Goal: Contribute content: Contribute content

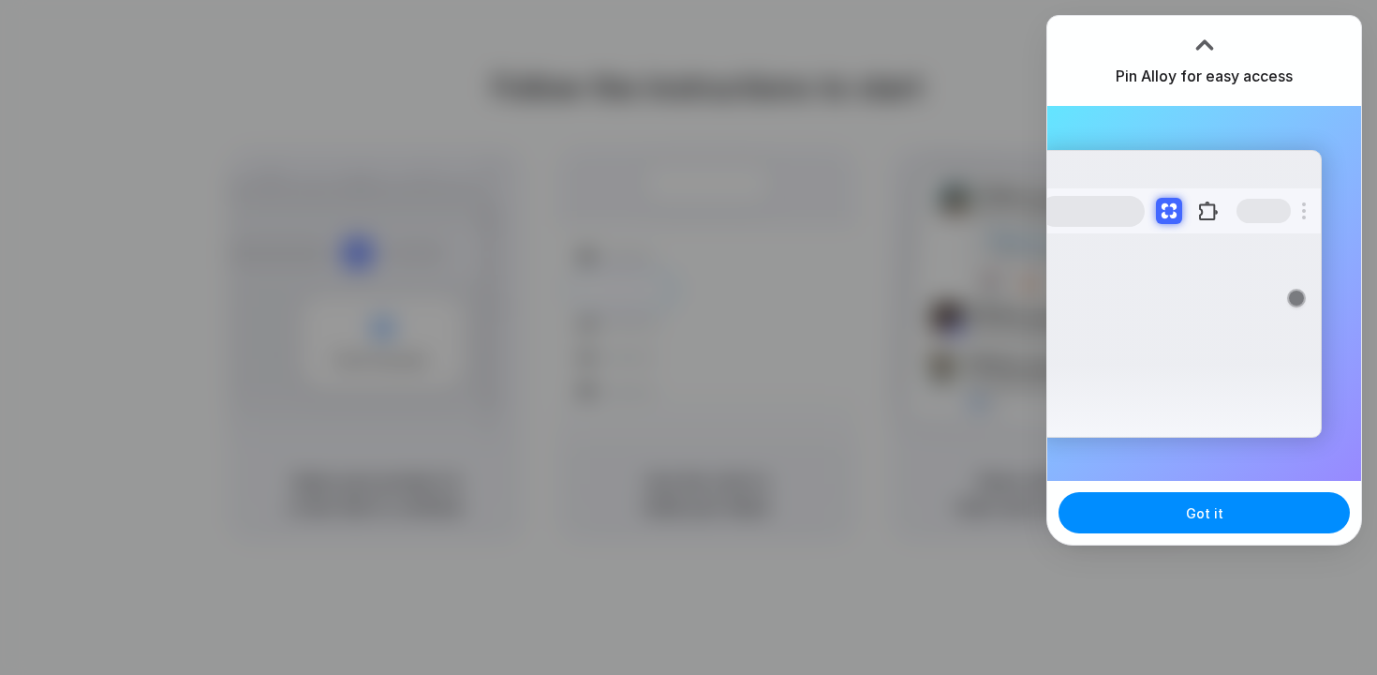
click at [1202, 40] on div at bounding box center [1205, 45] width 28 height 28
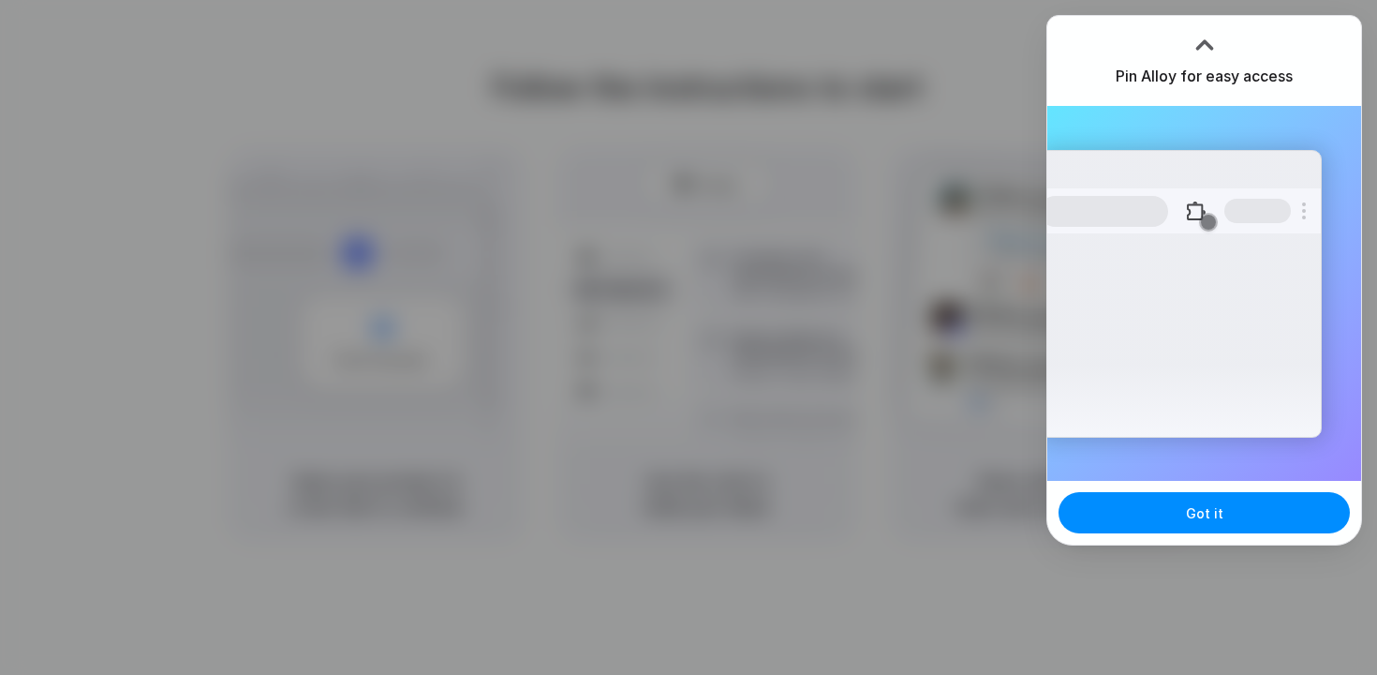
click at [920, 120] on div at bounding box center [688, 337] width 1377 height 675
click at [1217, 527] on button "Got it" at bounding box center [1204, 512] width 291 height 41
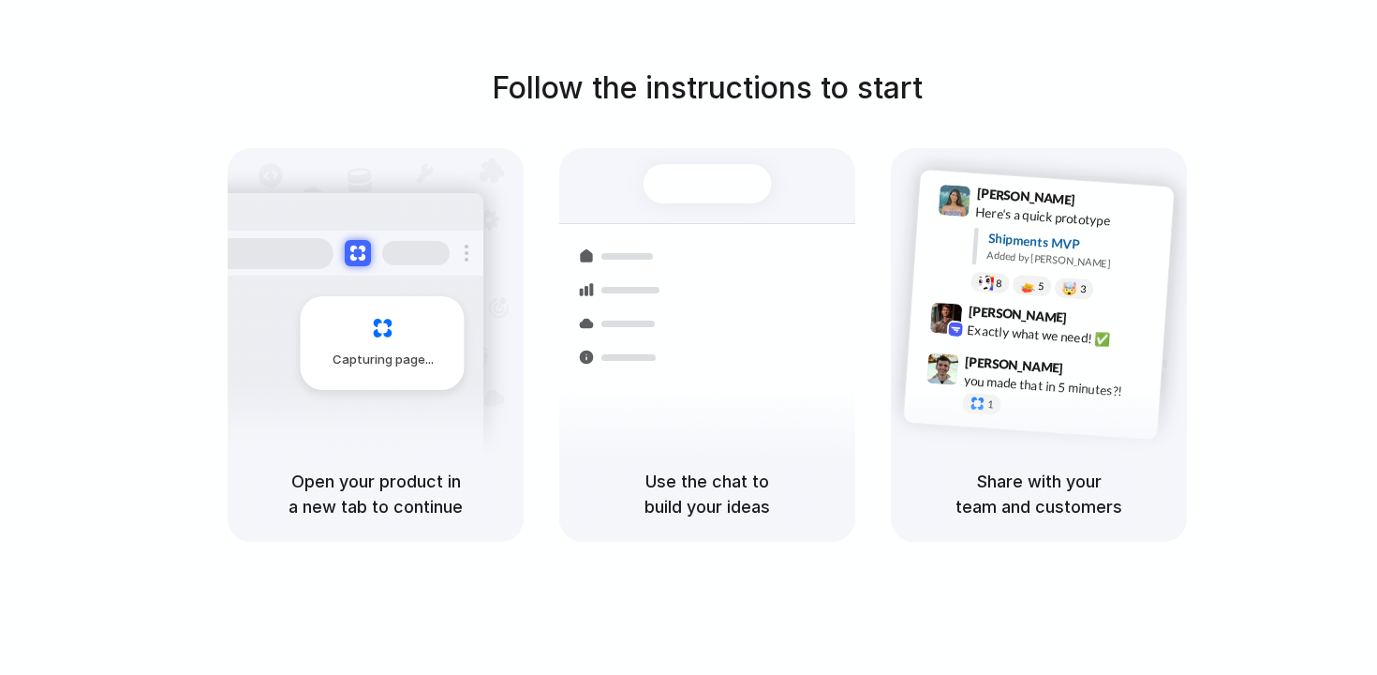
click at [1134, 98] on div "Follow the instructions to start Capturing page Open your product in a new tab …" at bounding box center [707, 304] width 1377 height 476
click at [1000, 38] on div "Follow the instructions to start Capturing page Open your product in a new tab …" at bounding box center [707, 356] width 1415 height 712
click at [1000, 41] on div "Follow the instructions to start Capturing page Open your product in a new tab …" at bounding box center [707, 356] width 1415 height 712
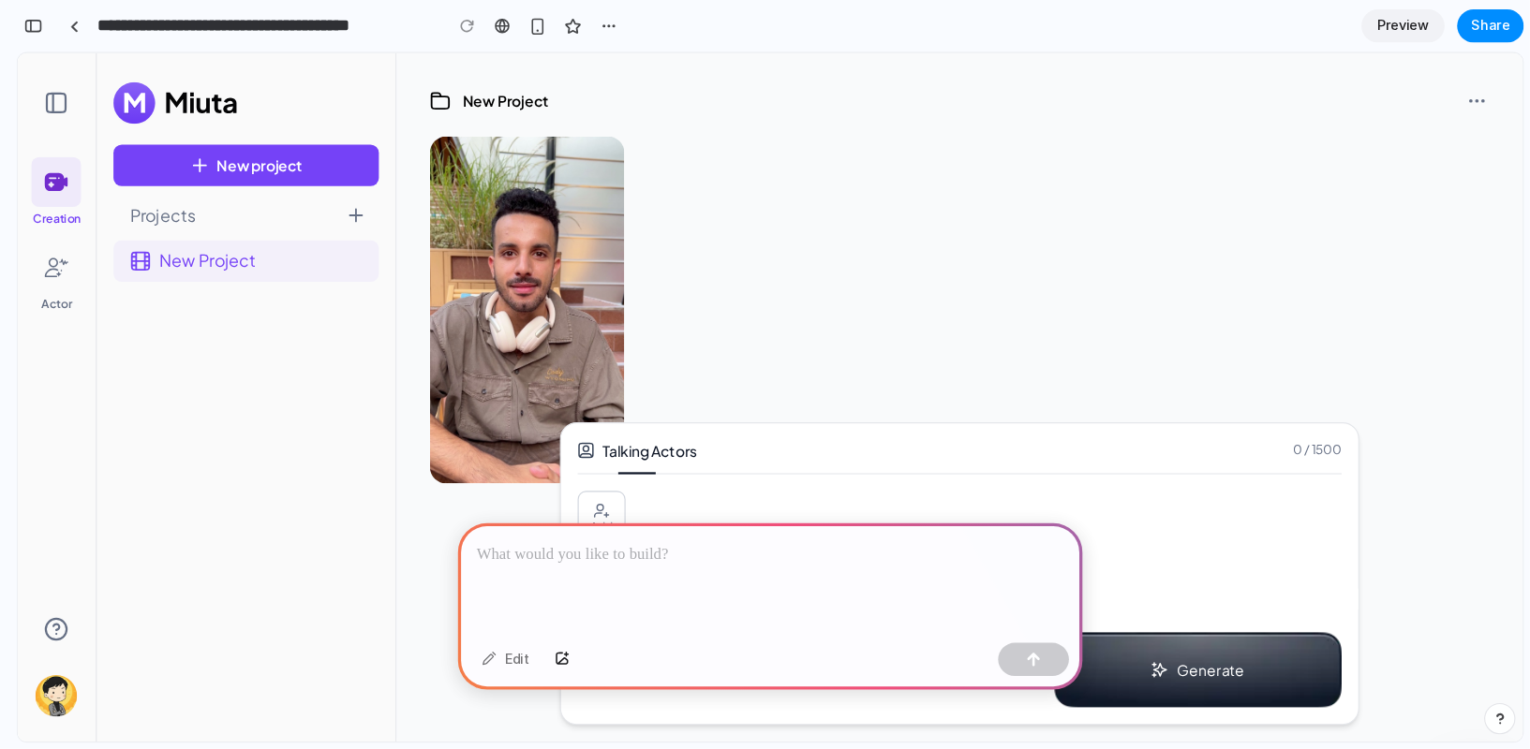
scroll to position [0, 17]
click at [592, 506] on p at bounding box center [693, 499] width 528 height 22
click at [691, 279] on div at bounding box center [864, 279] width 954 height 313
click at [707, 205] on div at bounding box center [864, 279] width 954 height 313
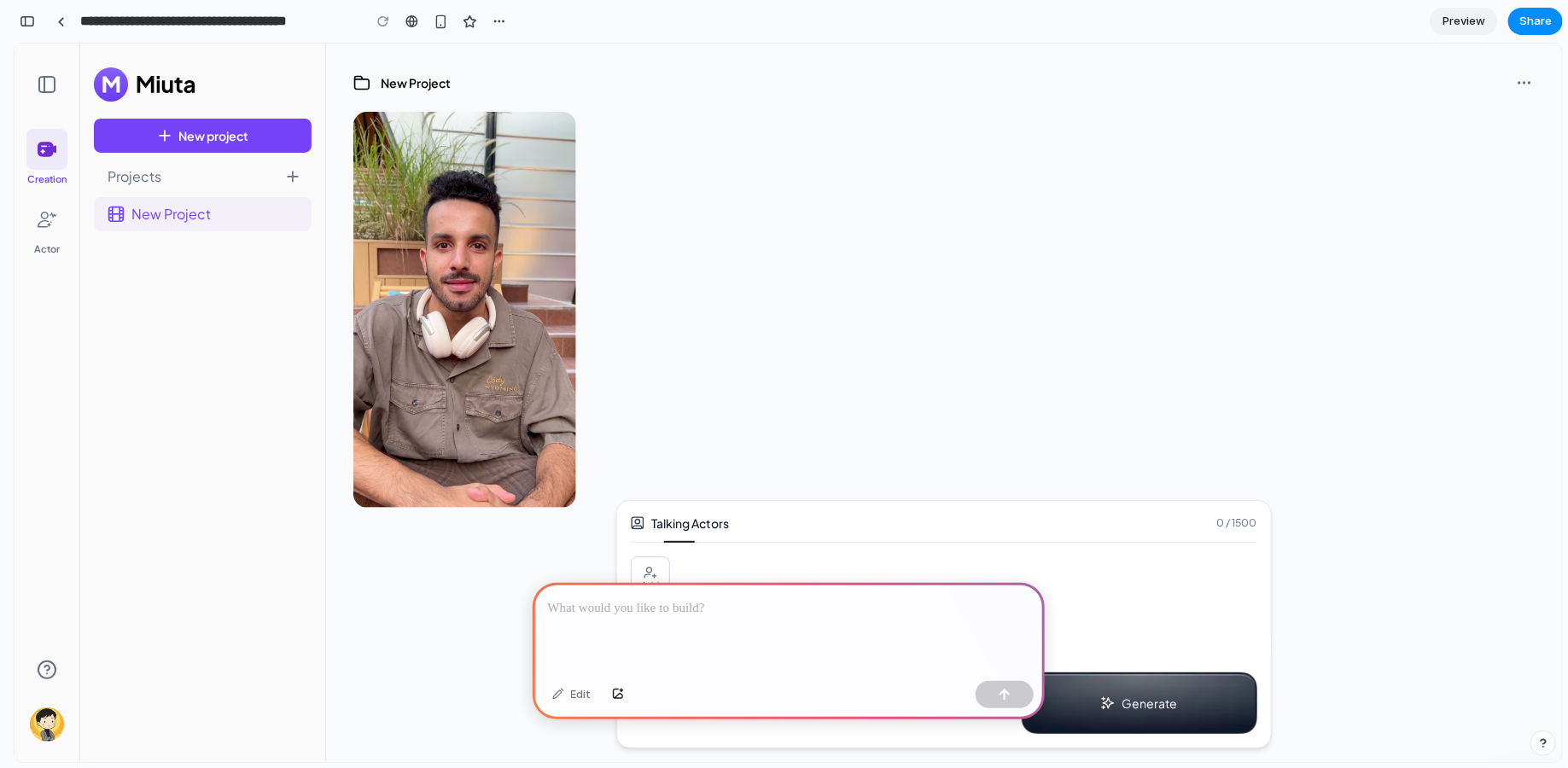
click at [798, 271] on div at bounding box center [944, 309] width 1182 height 396
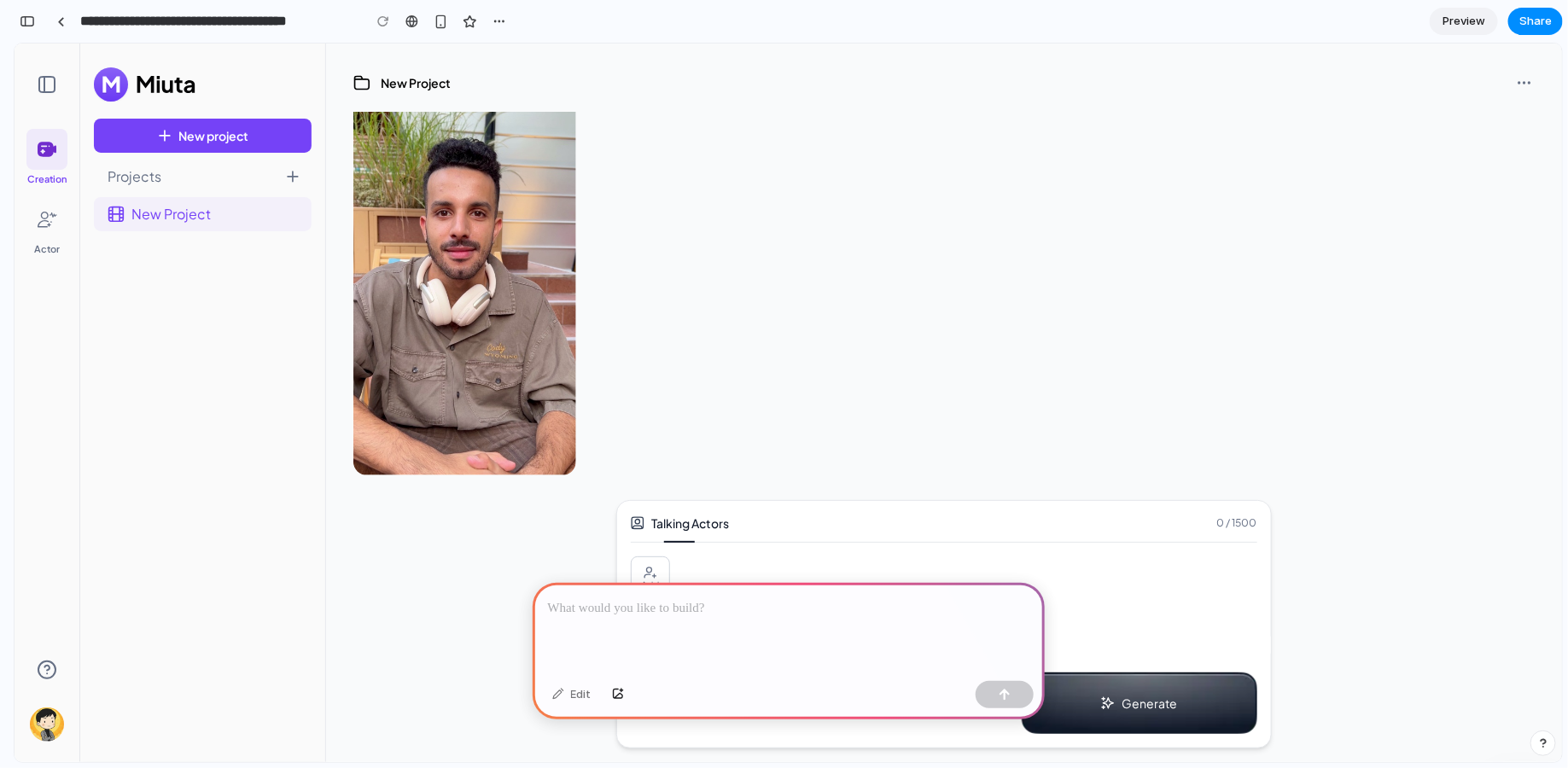
scroll to position [0, 0]
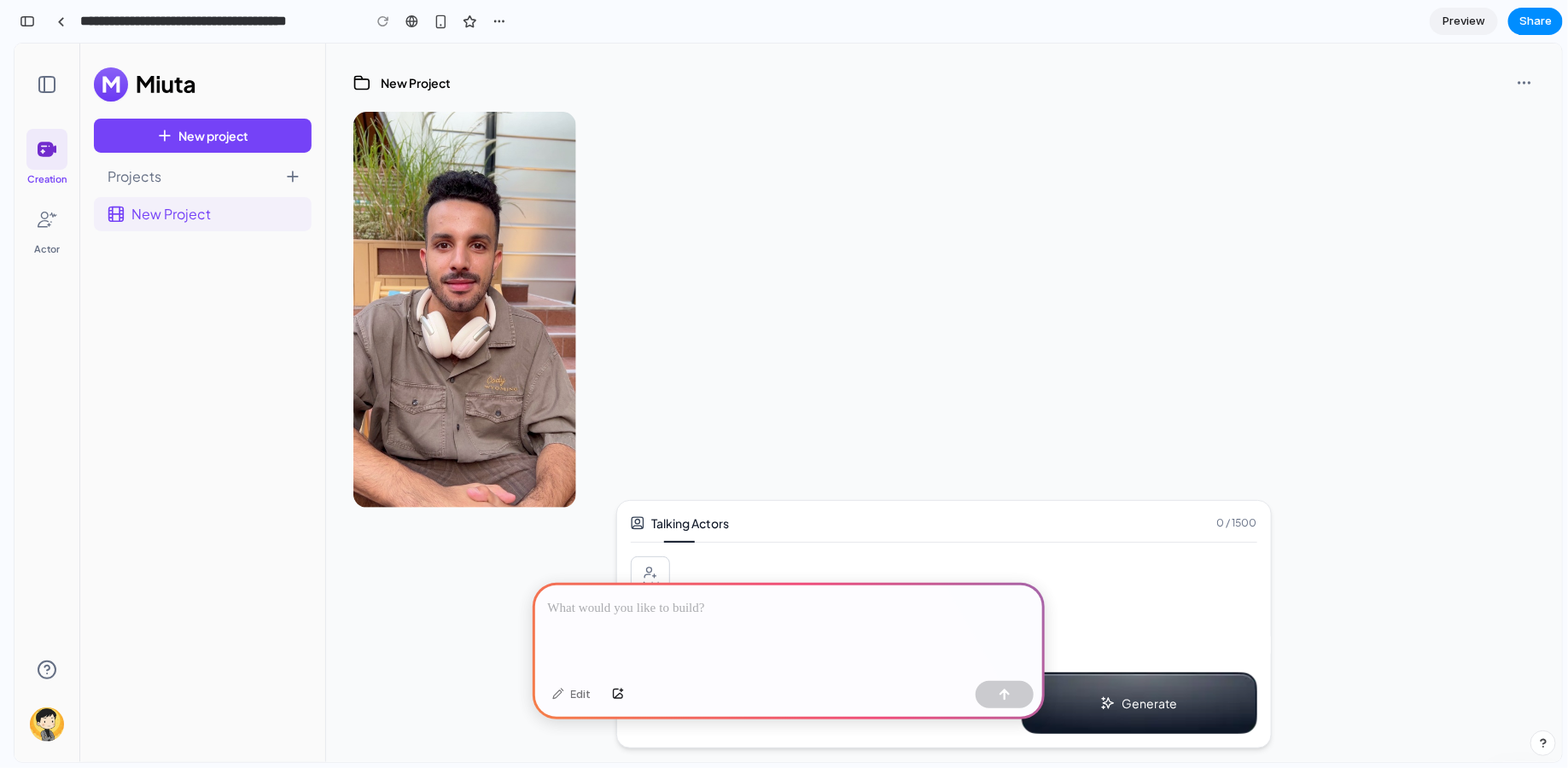
click at [651, 609] on p at bounding box center [788, 609] width 481 height 20
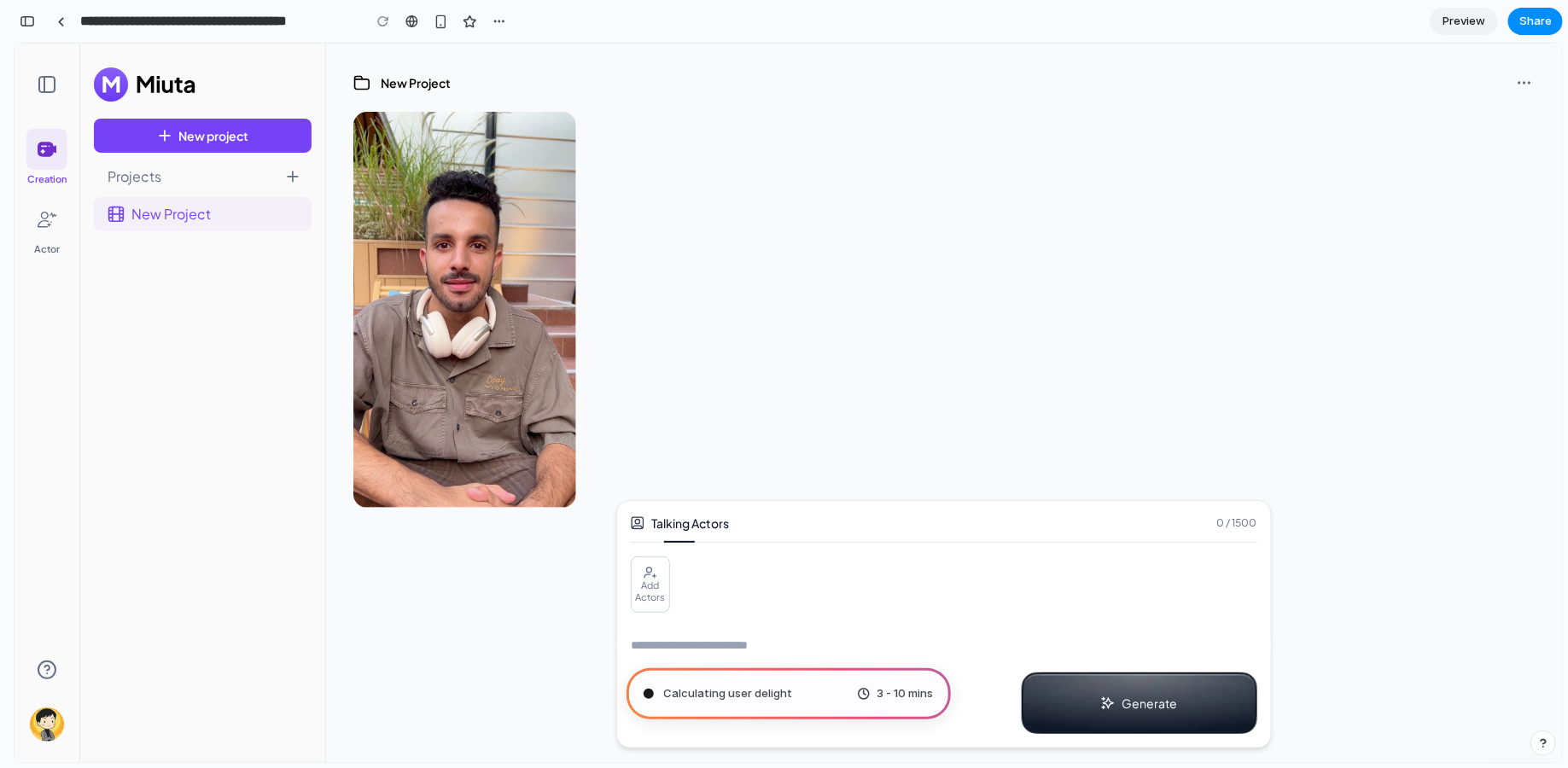
click at [698, 614] on textarea at bounding box center [944, 644] width 654 height 17
click at [838, 399] on div at bounding box center [944, 309] width 1182 height 396
click at [1254, 20] on span "Preview" at bounding box center [1463, 21] width 43 height 17
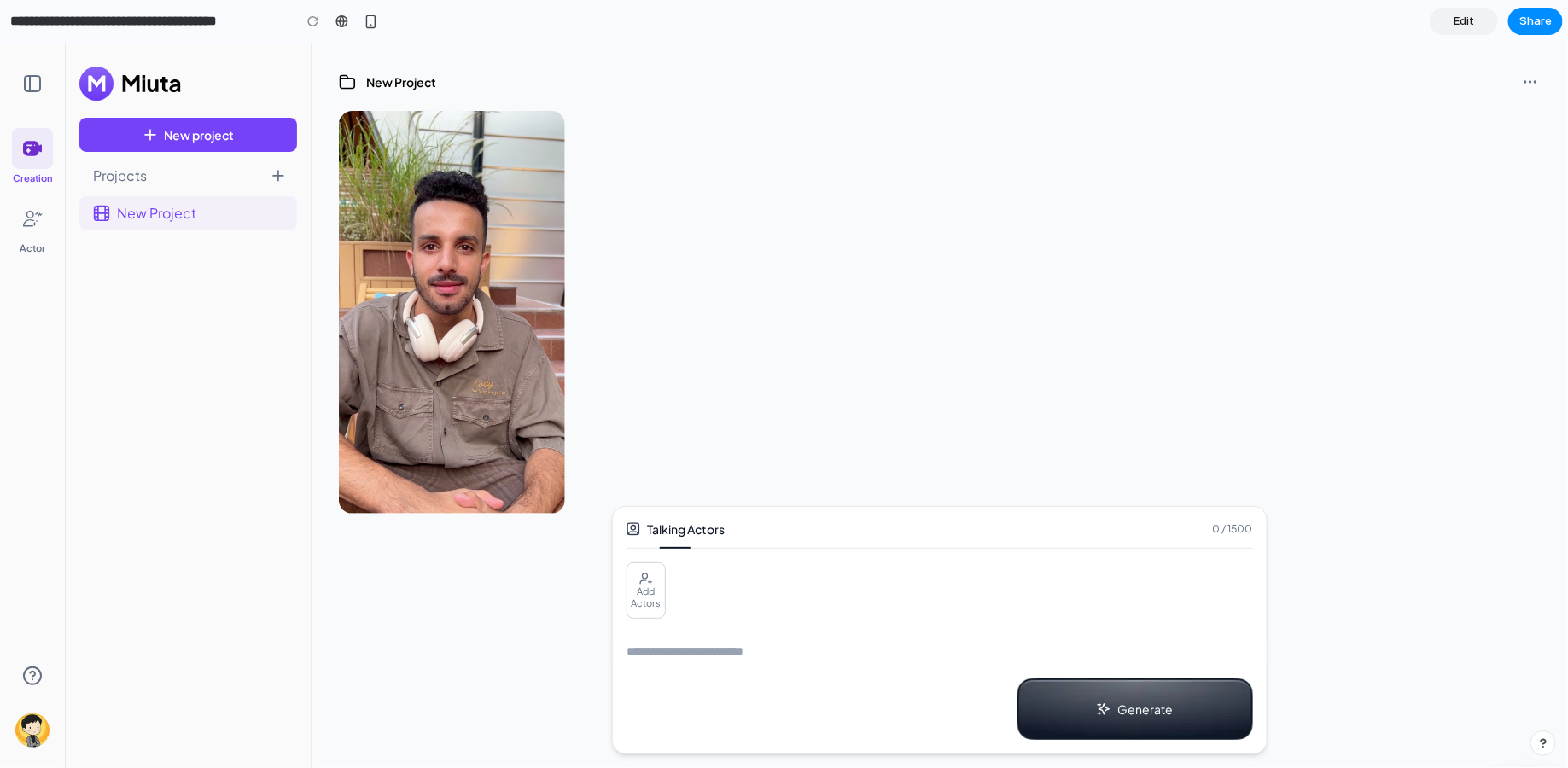
click at [1254, 22] on span "Edit" at bounding box center [1463, 21] width 20 height 17
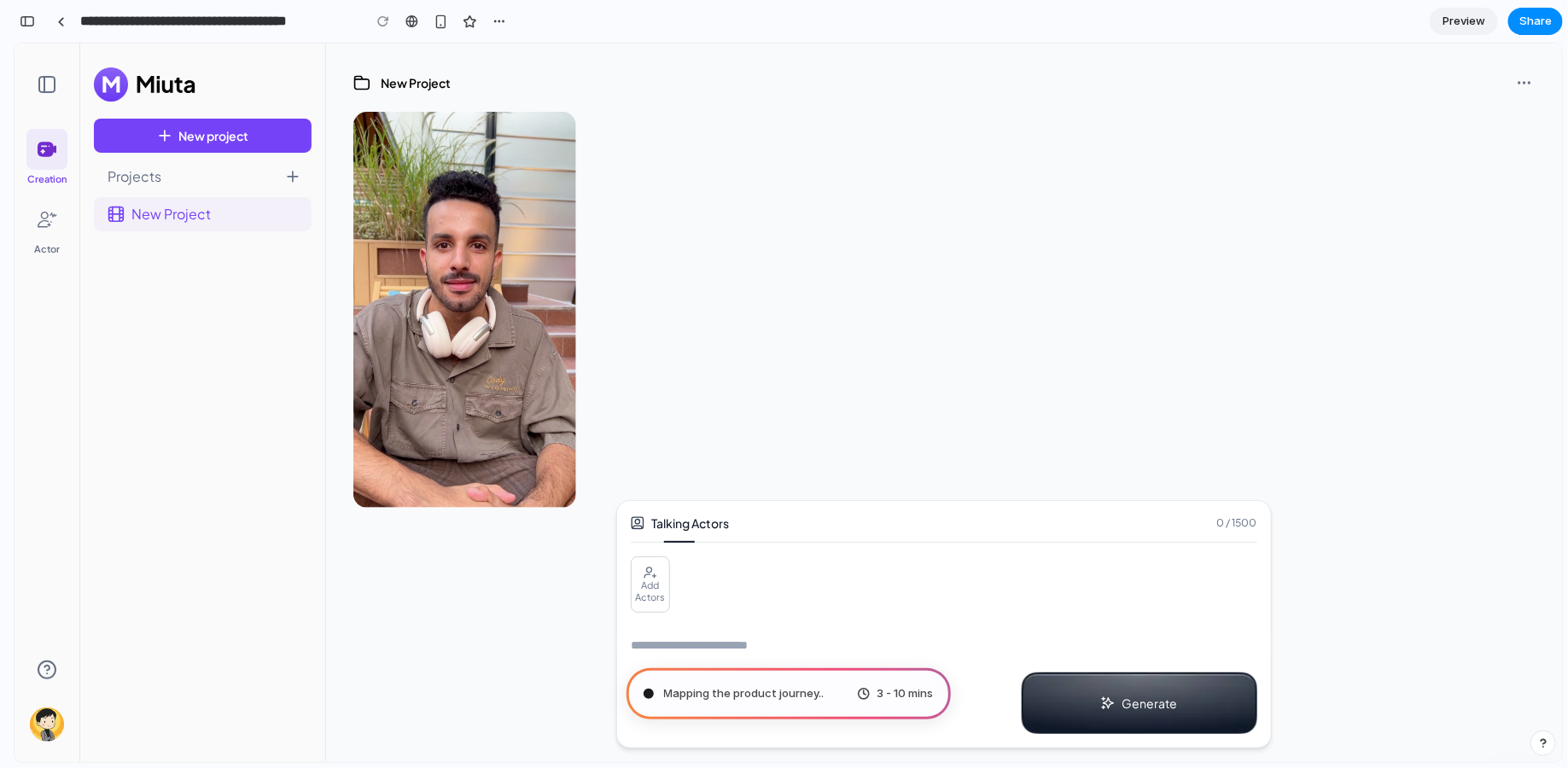
click at [1254, 29] on link "Preview" at bounding box center [1463, 21] width 68 height 27
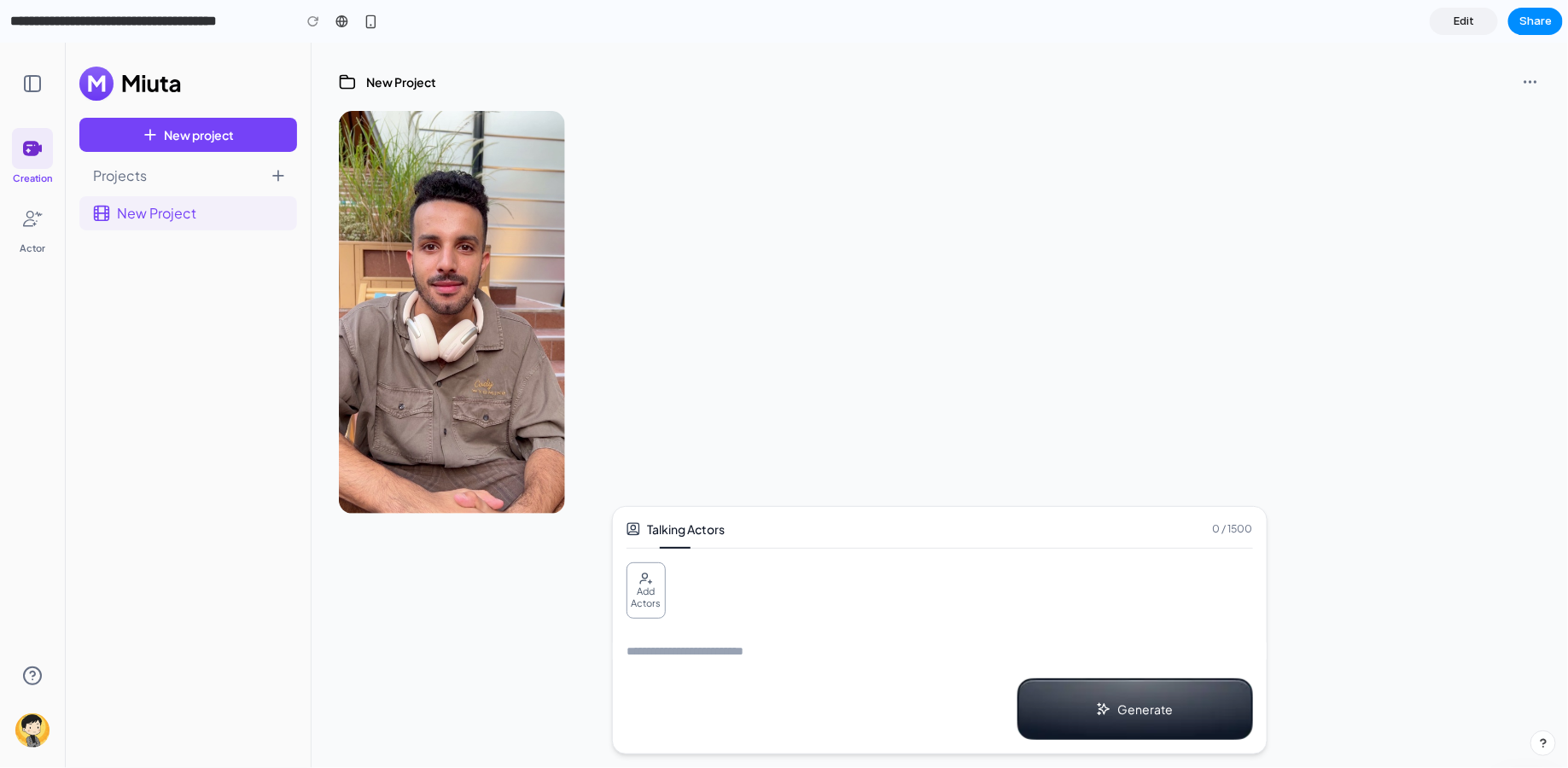
click at [643, 602] on span "Add Actors" at bounding box center [646, 597] width 37 height 24
click at [655, 589] on span "Add Actors" at bounding box center [646, 597] width 37 height 24
click at [683, 614] on textarea at bounding box center [940, 650] width 654 height 17
click at [424, 240] on img at bounding box center [452, 312] width 227 height 403
click at [699, 199] on div at bounding box center [939, 312] width 1202 height 403
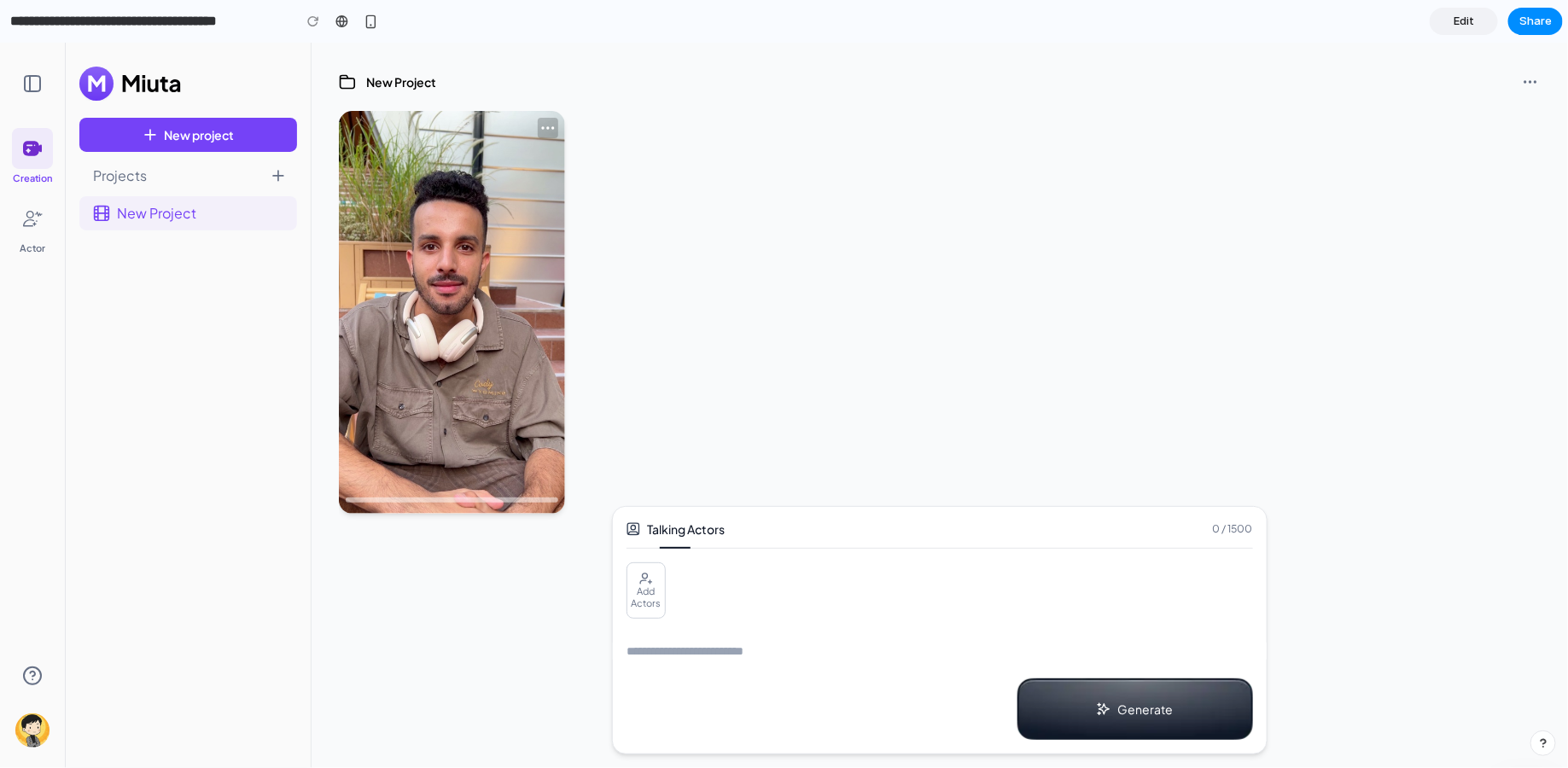
click at [540, 127] on icon "button" at bounding box center [548, 127] width 17 height 17
click at [552, 128] on icon "button" at bounding box center [548, 127] width 17 height 17
click at [661, 166] on div at bounding box center [939, 312] width 1202 height 403
click at [190, 136] on button "New project" at bounding box center [188, 133] width 218 height 34
click at [34, 224] on icon at bounding box center [35, 223] width 5 height 5
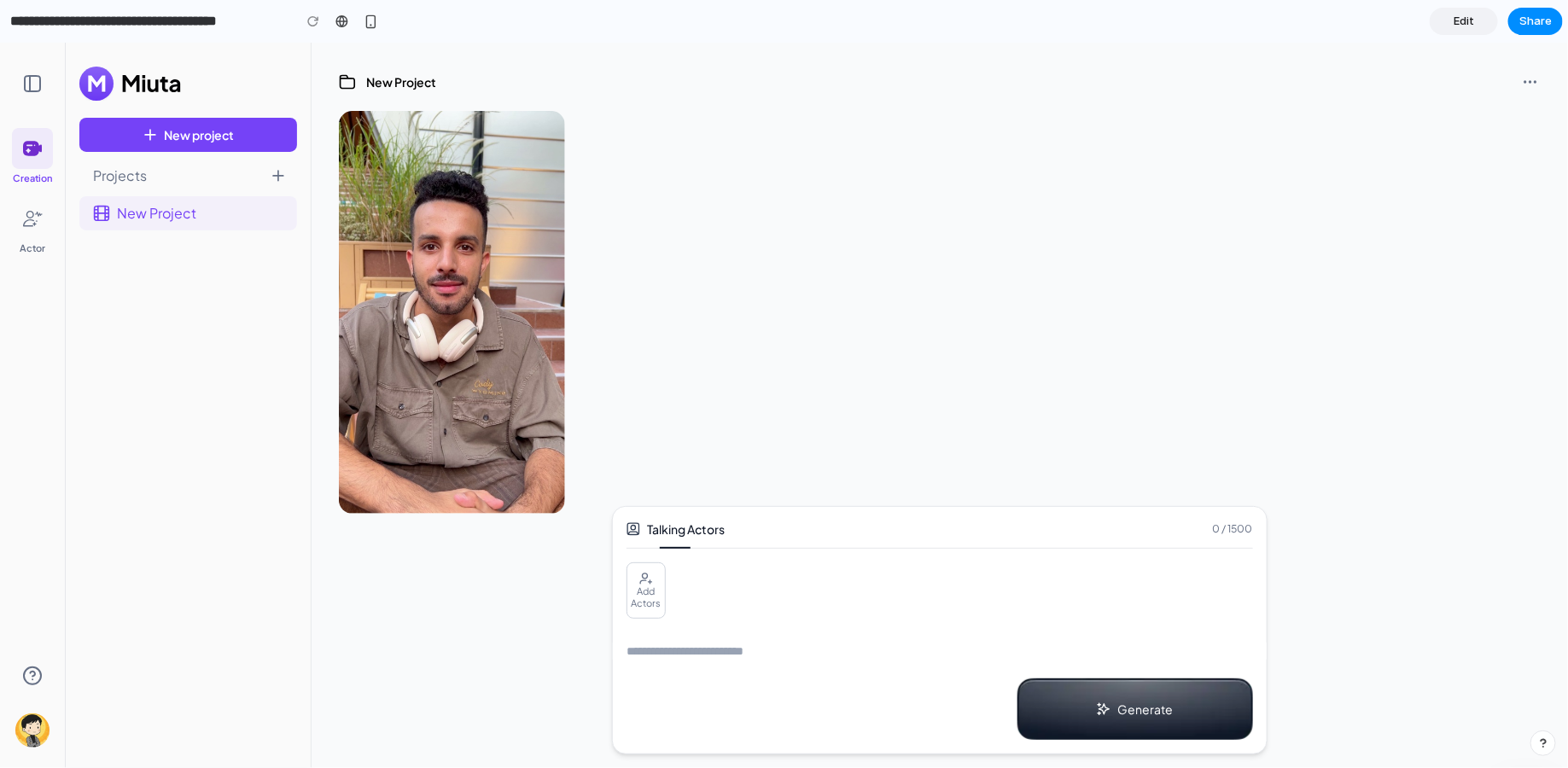
click at [824, 614] on textarea at bounding box center [940, 650] width 654 height 17
click at [1254, 20] on span "Edit" at bounding box center [1463, 21] width 20 height 17
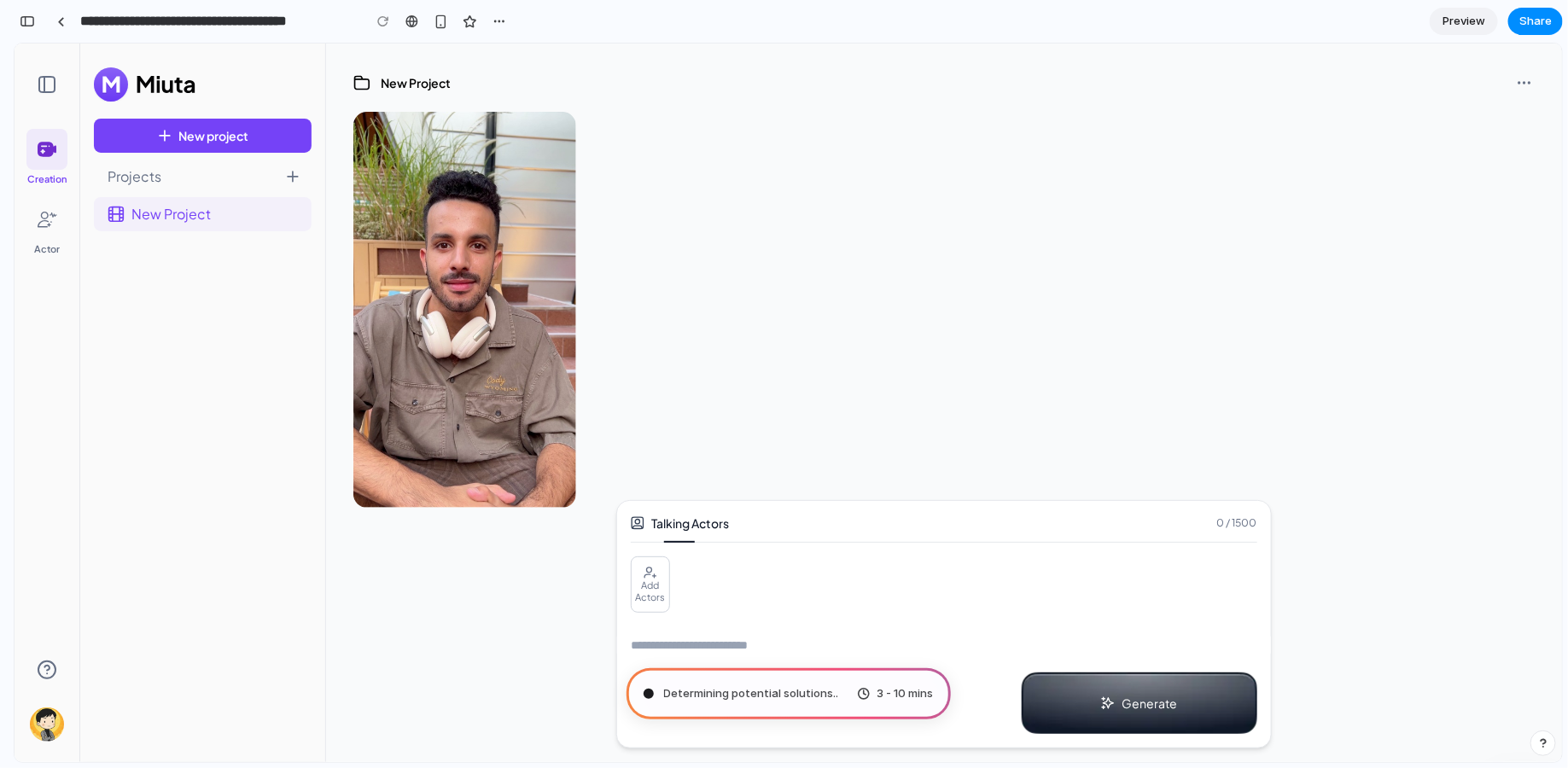
click at [1192, 614] on div "Generate" at bounding box center [1139, 701] width 236 height 61
click at [1166, 388] on div at bounding box center [944, 309] width 1182 height 396
click at [858, 614] on div "3 - 10 mins" at bounding box center [896, 693] width 77 height 17
